Goal: Transaction & Acquisition: Subscribe to service/newsletter

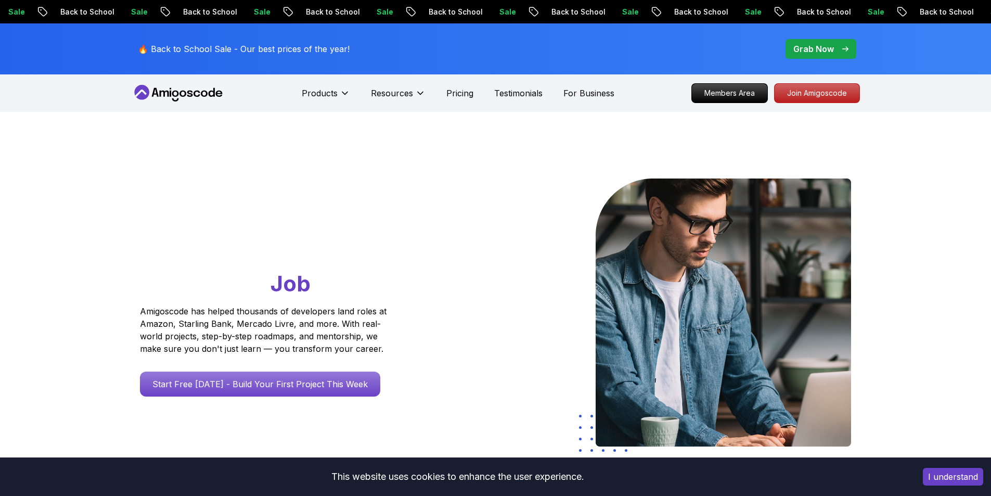
click at [949, 476] on button "I understand" at bounding box center [953, 477] width 60 height 18
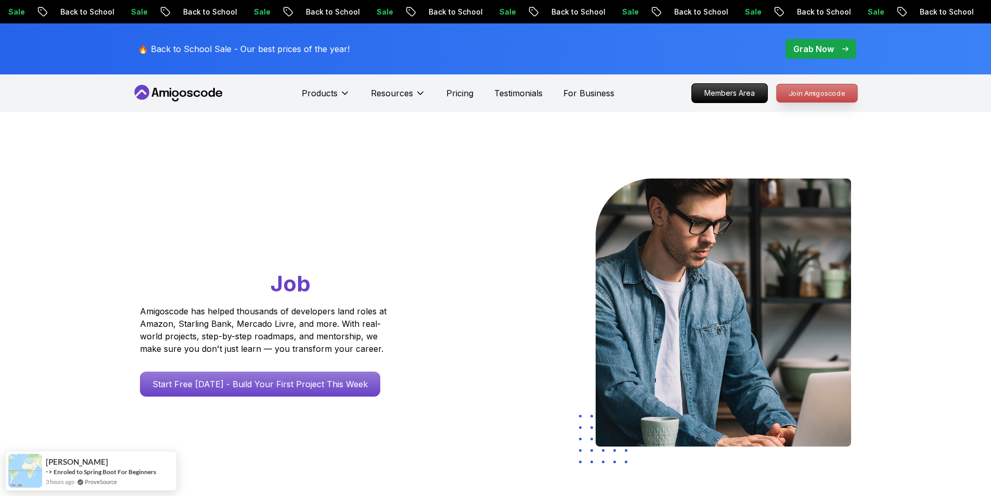
click at [824, 94] on p "Join Amigoscode" at bounding box center [816, 93] width 81 height 18
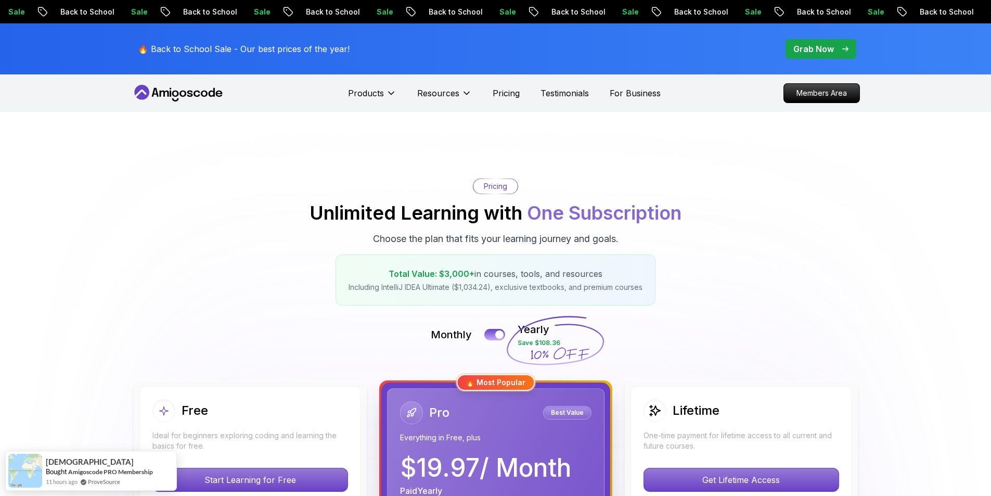
scroll to position [208, 0]
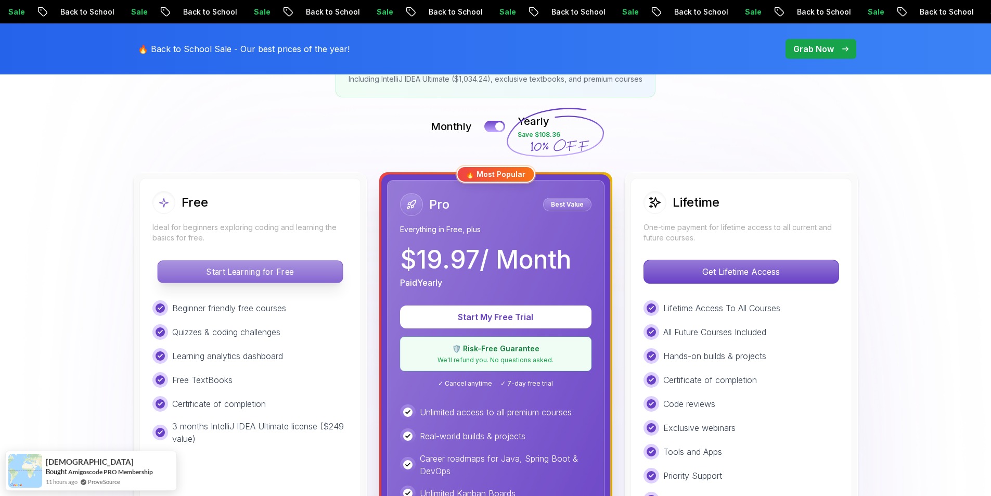
click at [215, 266] on p "Start Learning for Free" at bounding box center [250, 272] width 185 height 22
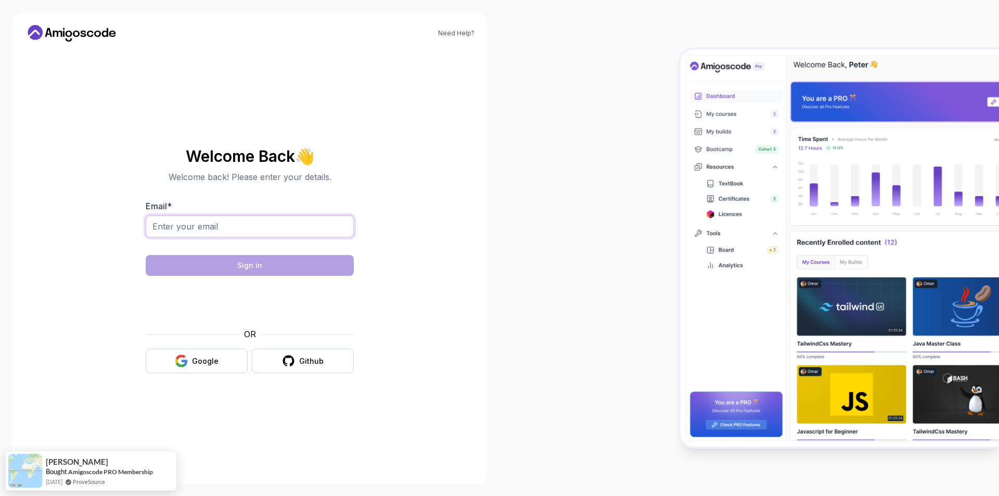
click at [203, 221] on input "Email *" at bounding box center [250, 226] width 208 height 22
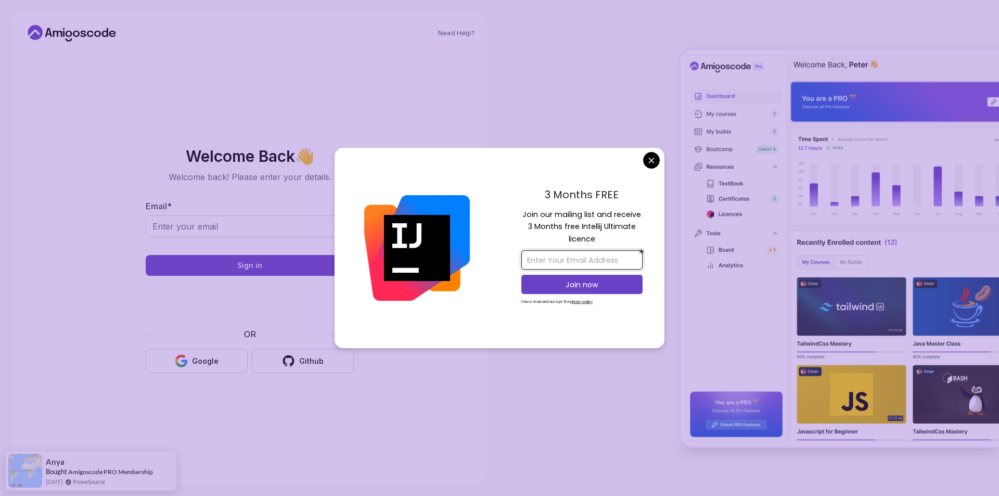
click at [572, 261] on input "email" at bounding box center [581, 259] width 121 height 19
click at [550, 253] on input "email" at bounding box center [581, 259] width 121 height 19
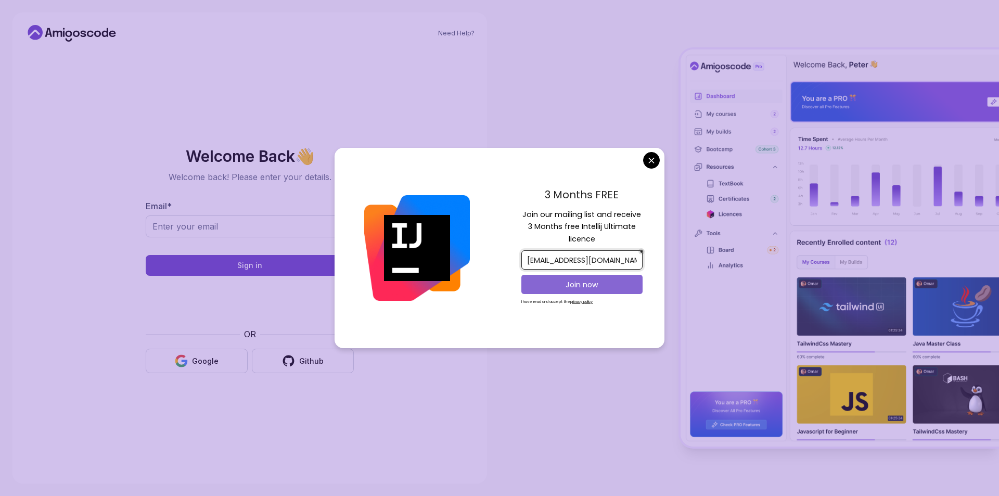
type input "[EMAIL_ADDRESS][DOMAIN_NAME]"
click at [579, 286] on p "Join now" at bounding box center [582, 284] width 98 height 10
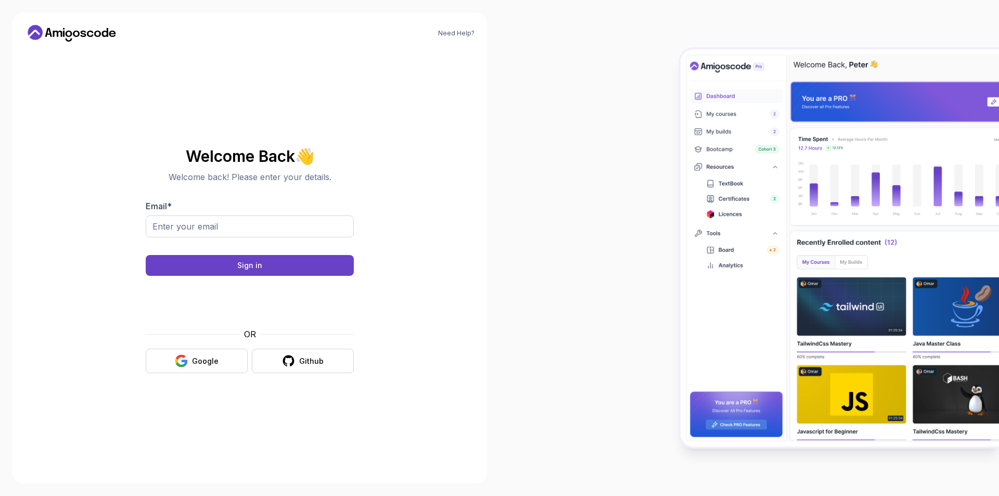
click at [574, 107] on body "Need Help? Welcome Back 👋 Welcome back! Please enter your details. Email * Sign…" at bounding box center [499, 248] width 999 height 496
click at [195, 226] on input "Email *" at bounding box center [250, 226] width 208 height 22
